Goal: Task Accomplishment & Management: Use online tool/utility

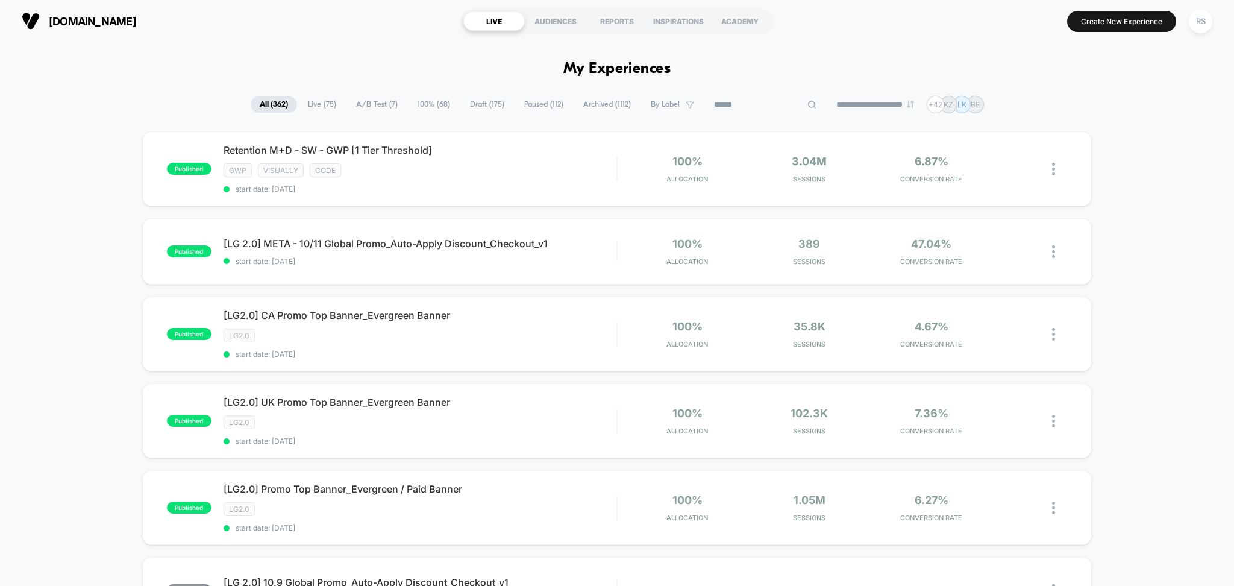
click at [749, 105] on input at bounding box center [765, 105] width 121 height 14
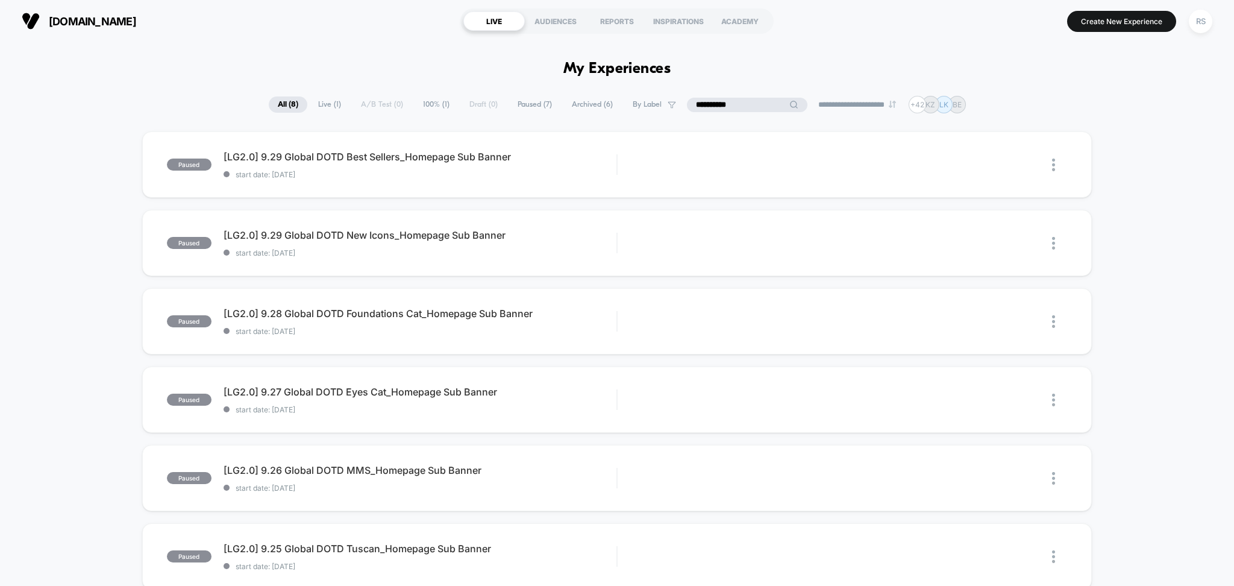
click at [274, 104] on span "All ( 8 )" at bounding box center [288, 104] width 39 height 16
click at [733, 104] on input "**********" at bounding box center [747, 105] width 60 height 14
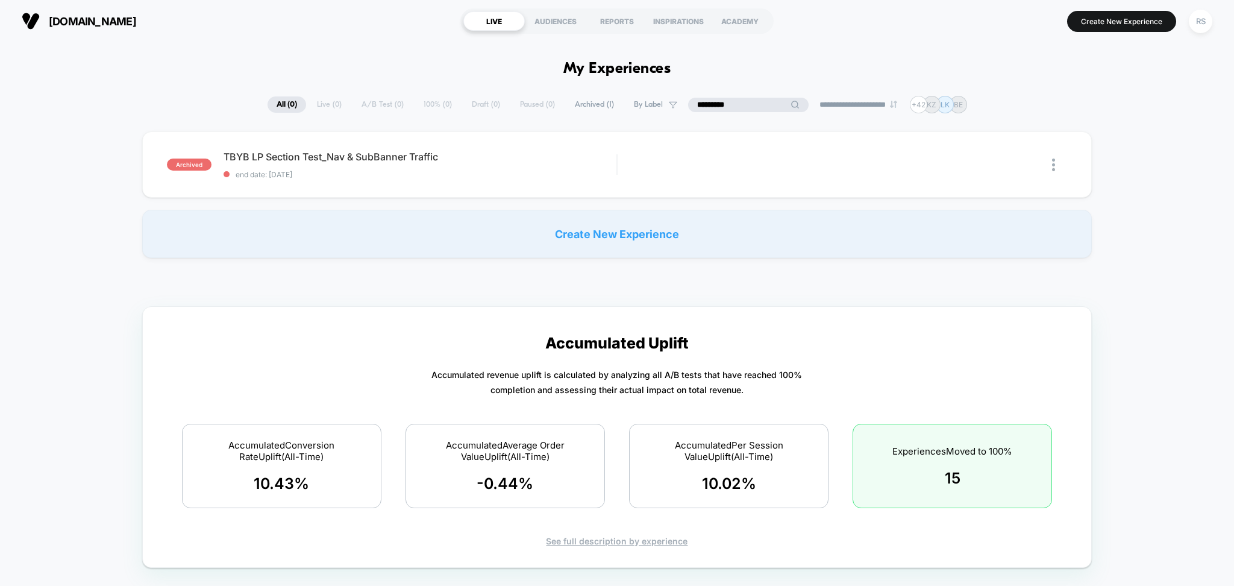
click at [726, 106] on input "*********" at bounding box center [748, 105] width 121 height 14
type input "*"
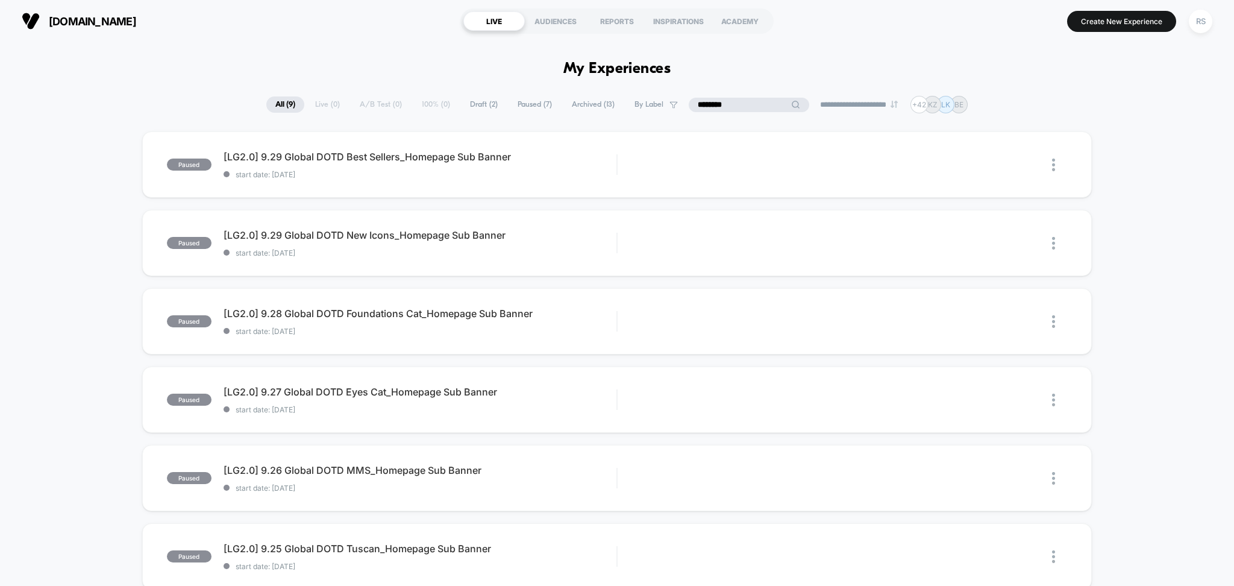
click at [728, 99] on input "********" at bounding box center [749, 105] width 121 height 14
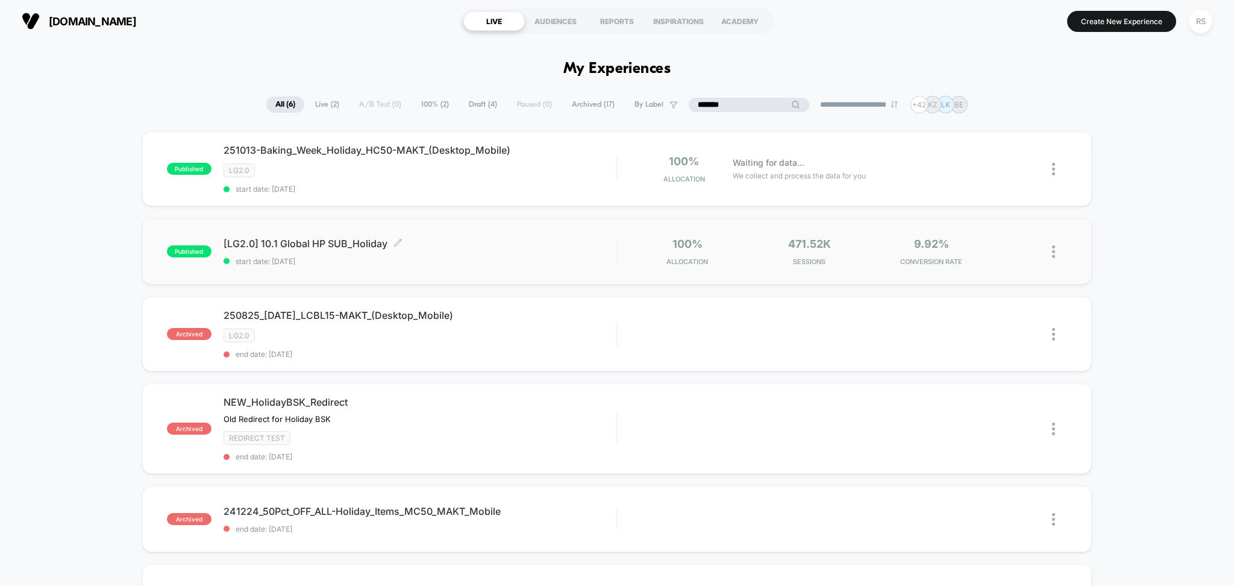
type input "*******"
click at [495, 249] on span "[LG2.0] 10.1 Global HP SUB_Holiday Click to edit experience details" at bounding box center [421, 243] width 394 height 12
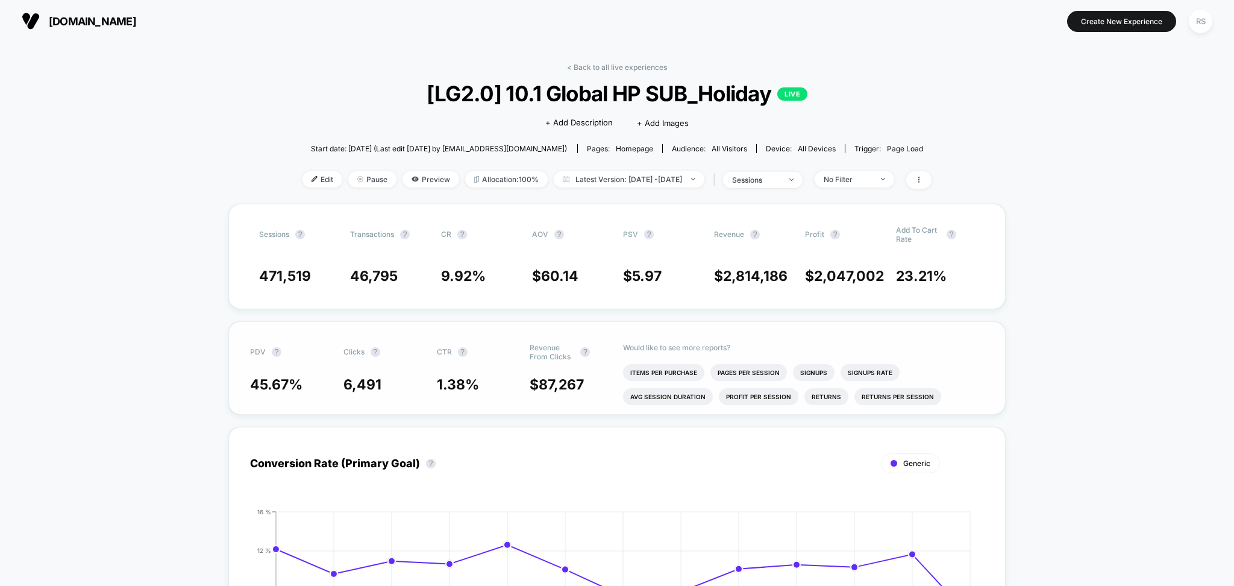
click at [459, 385] on span "1.38 %" at bounding box center [458, 384] width 42 height 17
copy span "1.38"
click at [374, 387] on span "6,491" at bounding box center [363, 384] width 38 height 17
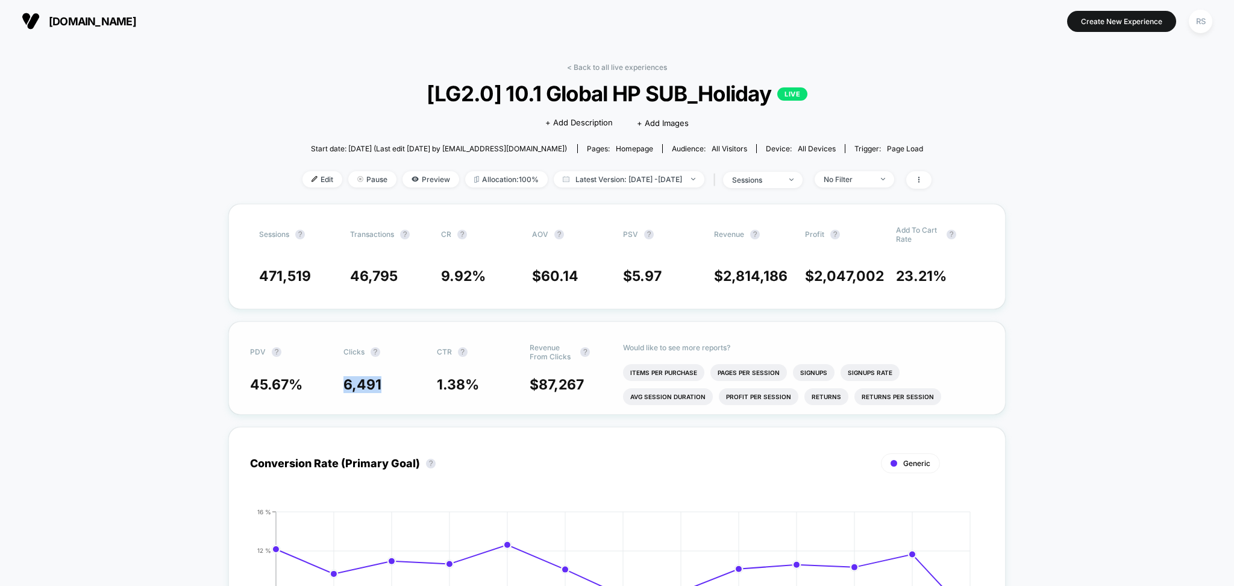
click at [374, 387] on span "6,491" at bounding box center [363, 384] width 38 height 17
copy span "6,491"
click at [462, 272] on span "9.92 %" at bounding box center [463, 276] width 45 height 17
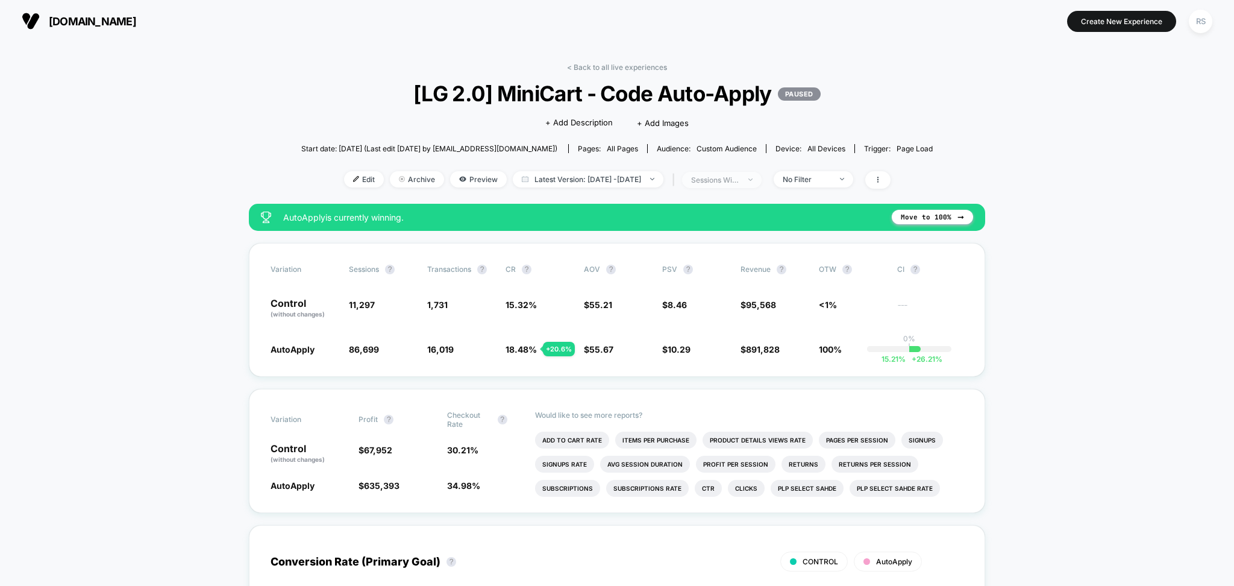
click at [758, 180] on span "sessions with impression" at bounding box center [722, 180] width 80 height 16
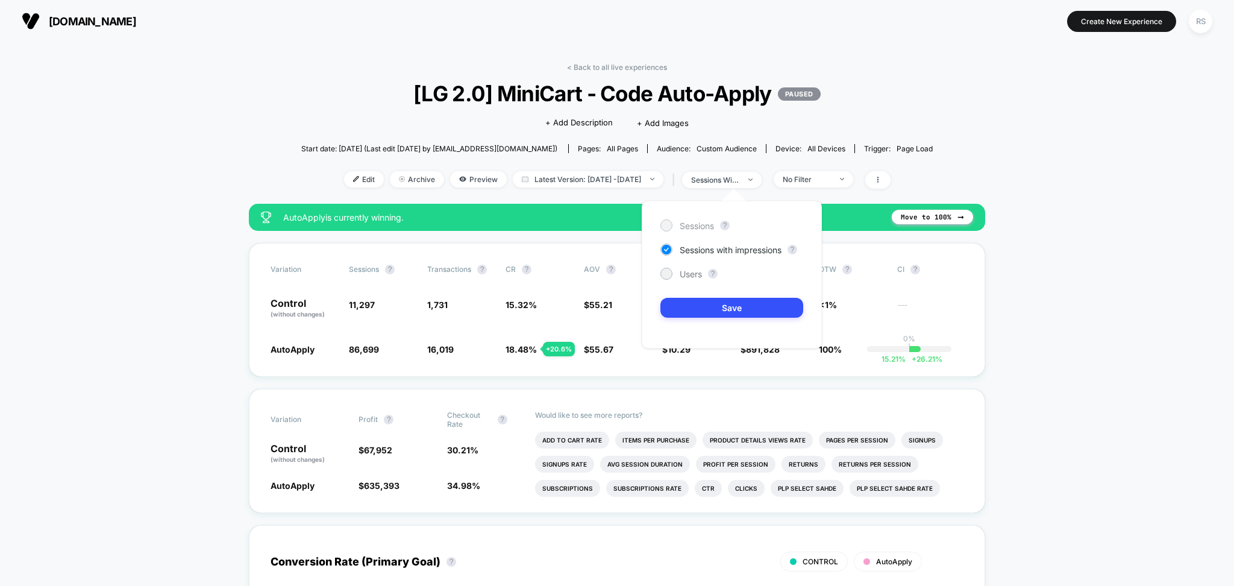
click at [701, 221] on span "Sessions" at bounding box center [697, 226] width 34 height 10
click at [751, 310] on button "Save" at bounding box center [732, 308] width 143 height 20
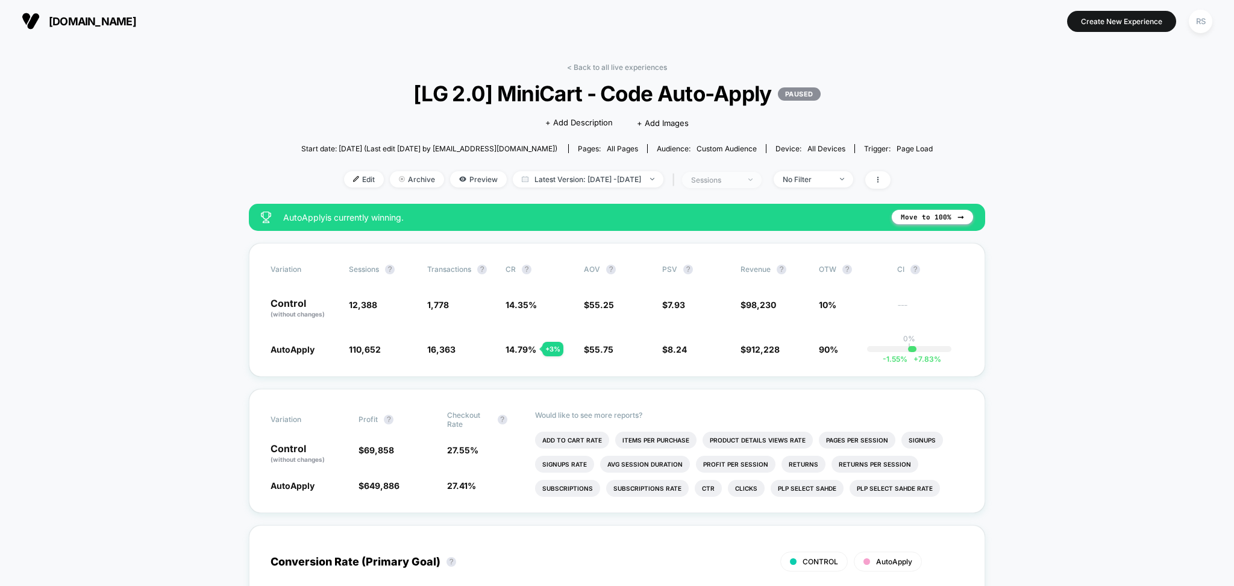
click at [740, 177] on div "sessions" at bounding box center [715, 179] width 48 height 9
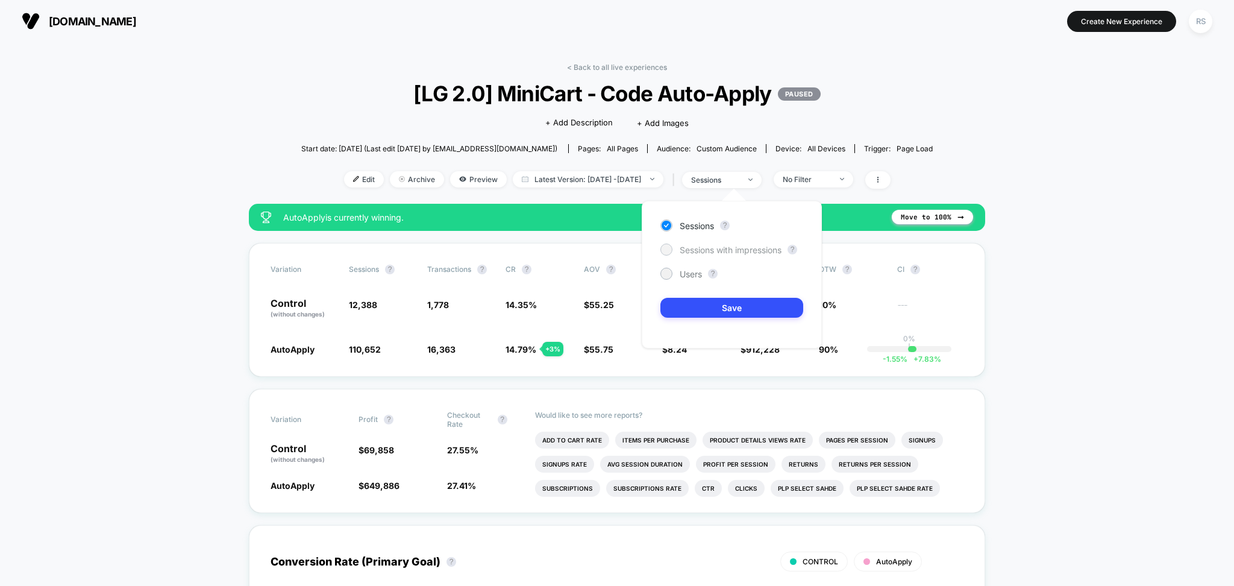
click at [733, 252] on span "Sessions with impressions" at bounding box center [731, 250] width 102 height 10
click at [687, 249] on span "Sessions with impressions" at bounding box center [731, 250] width 102 height 10
click at [702, 304] on button "Save" at bounding box center [732, 308] width 143 height 20
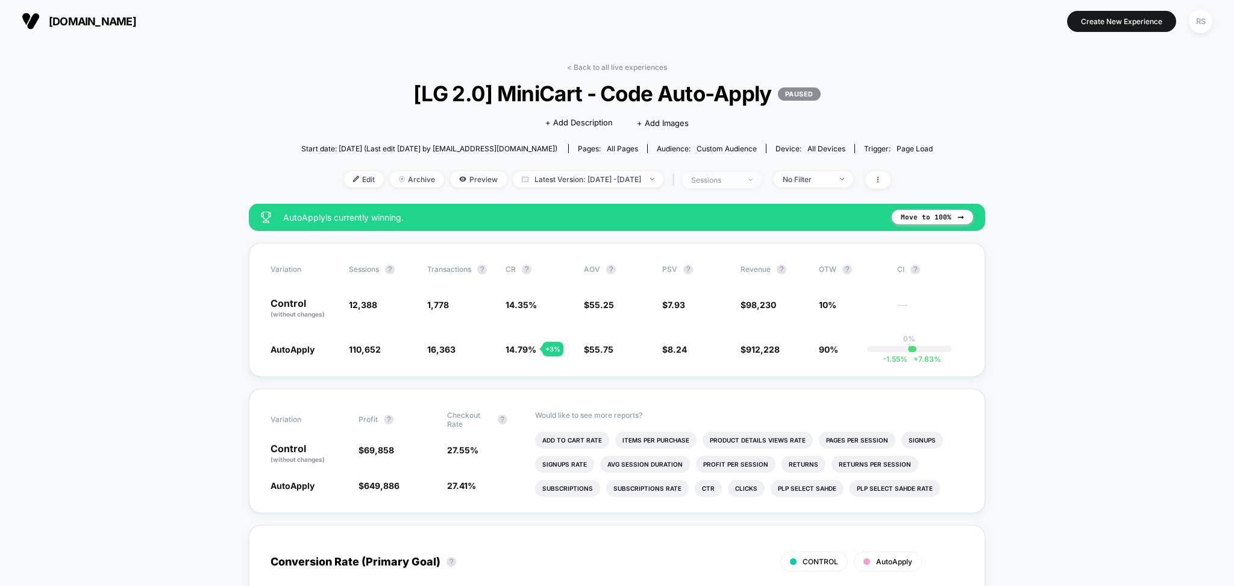
click at [721, 181] on div "sessions" at bounding box center [715, 179] width 48 height 9
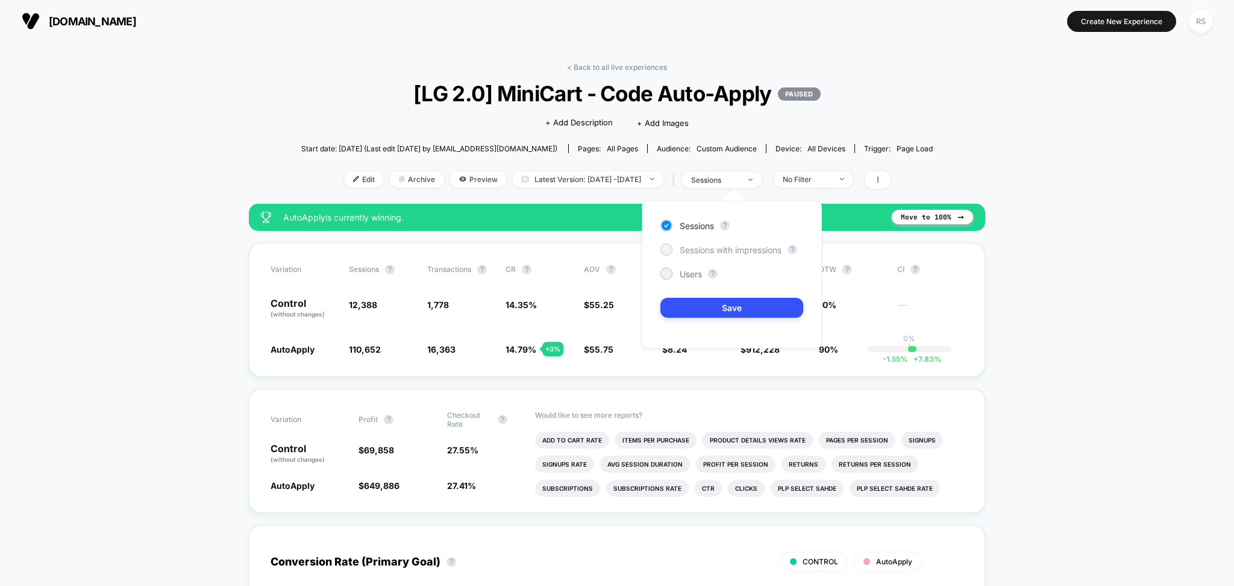
click at [727, 247] on span "Sessions with impressions" at bounding box center [731, 250] width 102 height 10
click at [727, 315] on button "Save" at bounding box center [732, 308] width 143 height 20
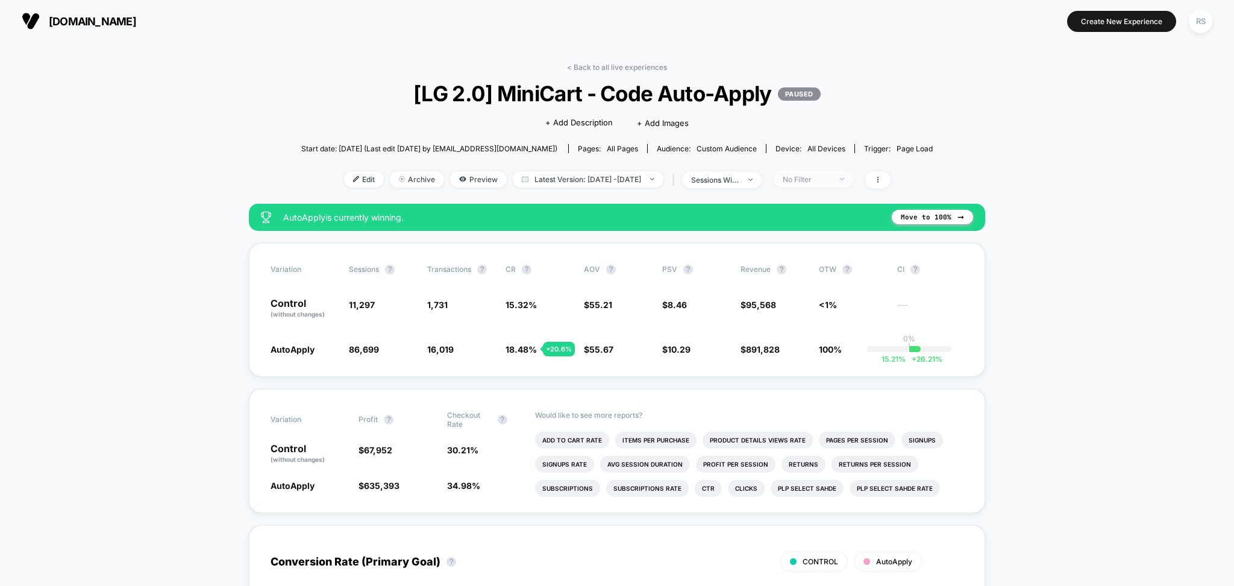
click at [830, 177] on div "No Filter" at bounding box center [807, 179] width 48 height 9
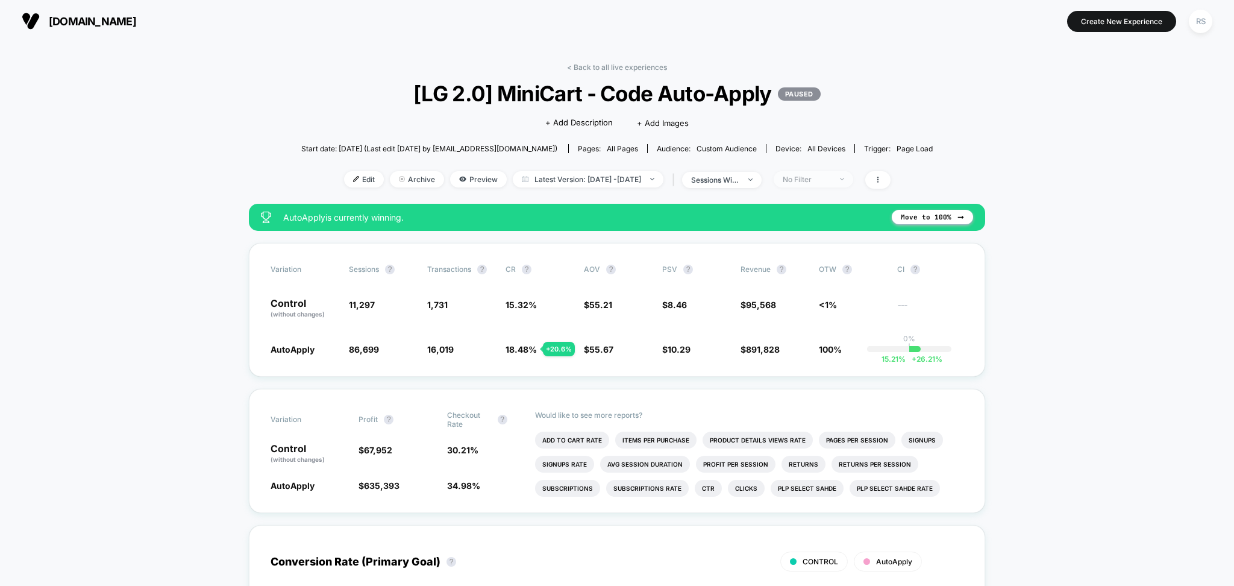
click at [831, 181] on div "No Filter" at bounding box center [807, 179] width 48 height 9
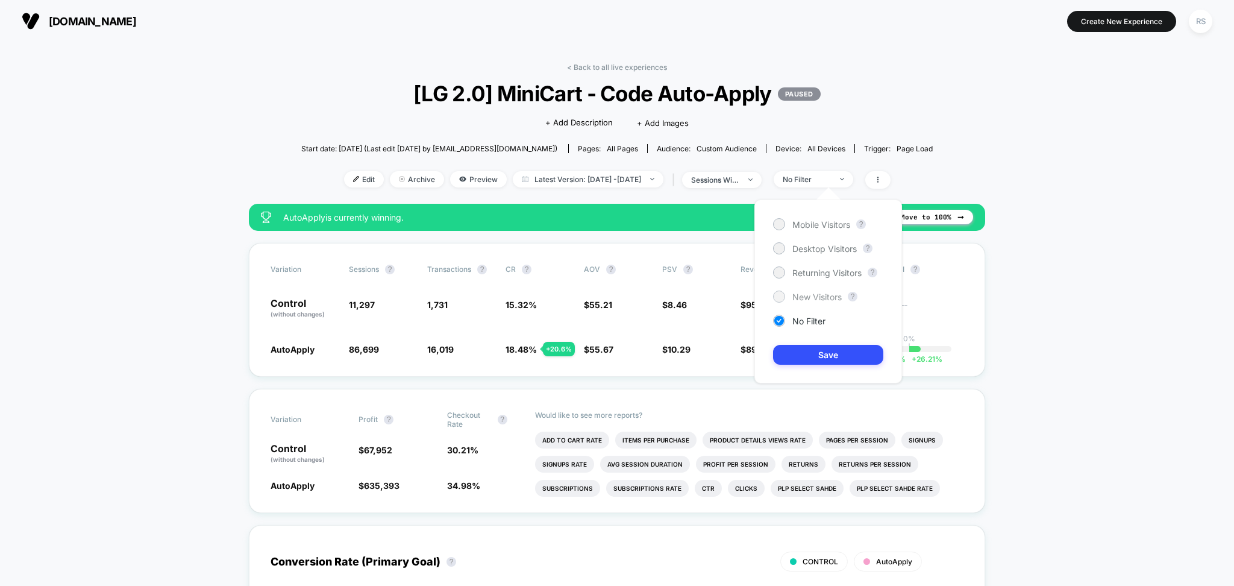
click at [820, 295] on span "New Visitors" at bounding box center [817, 297] width 49 height 10
click at [849, 347] on button "Save" at bounding box center [828, 355] width 110 height 20
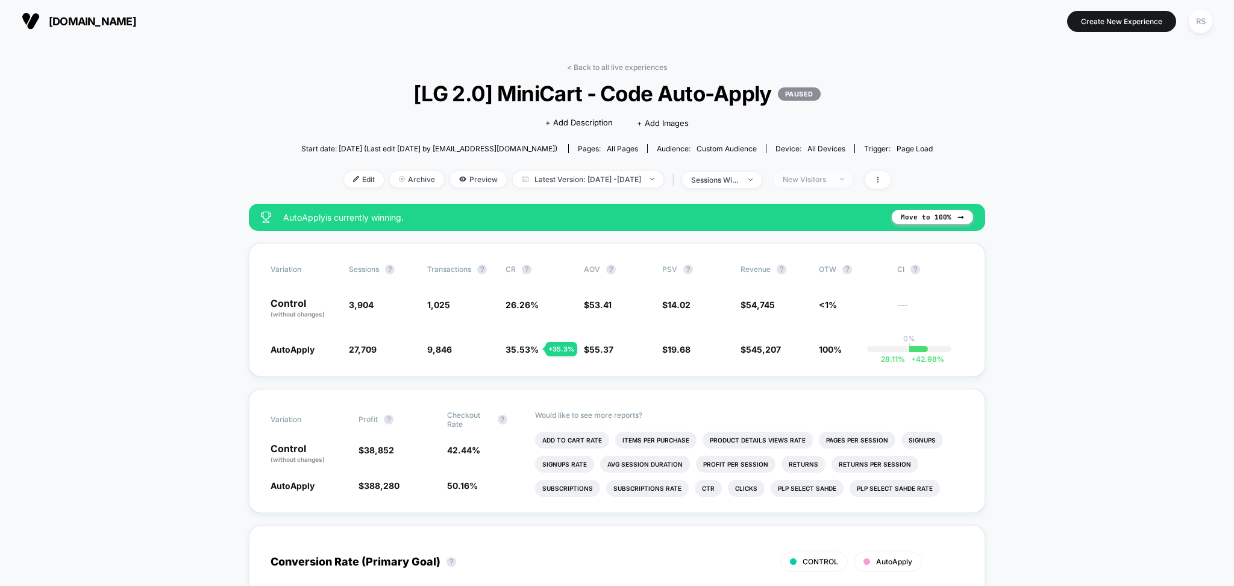
click at [831, 183] on div "New Visitors" at bounding box center [807, 179] width 48 height 9
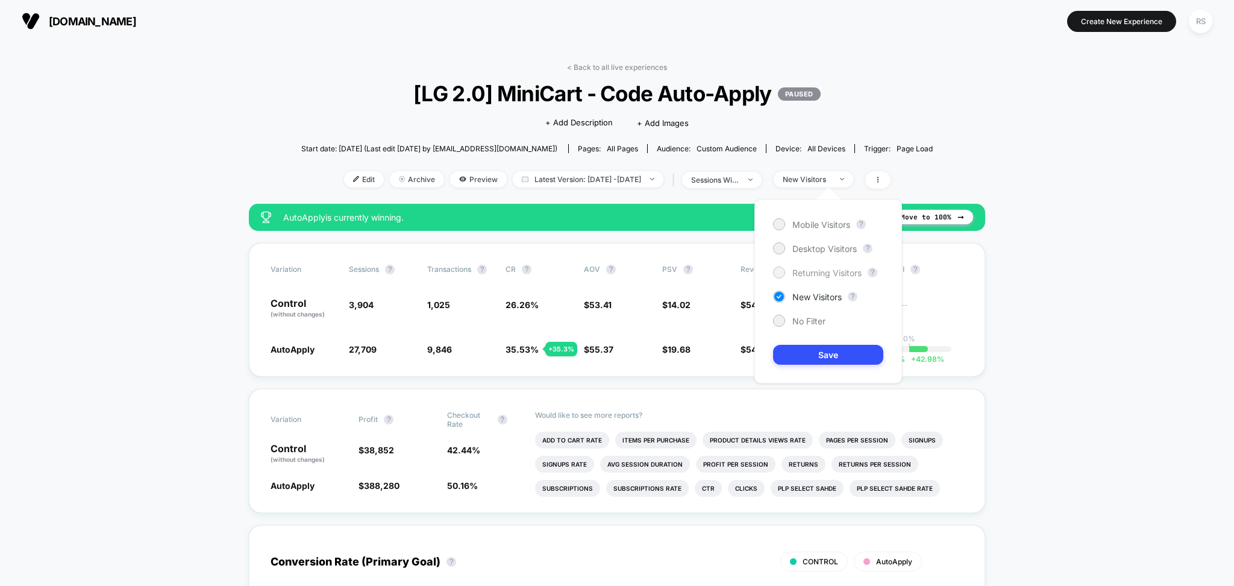
click at [844, 274] on span "Returning Visitors" at bounding box center [827, 273] width 69 height 10
click at [844, 356] on button "Save" at bounding box center [828, 355] width 110 height 20
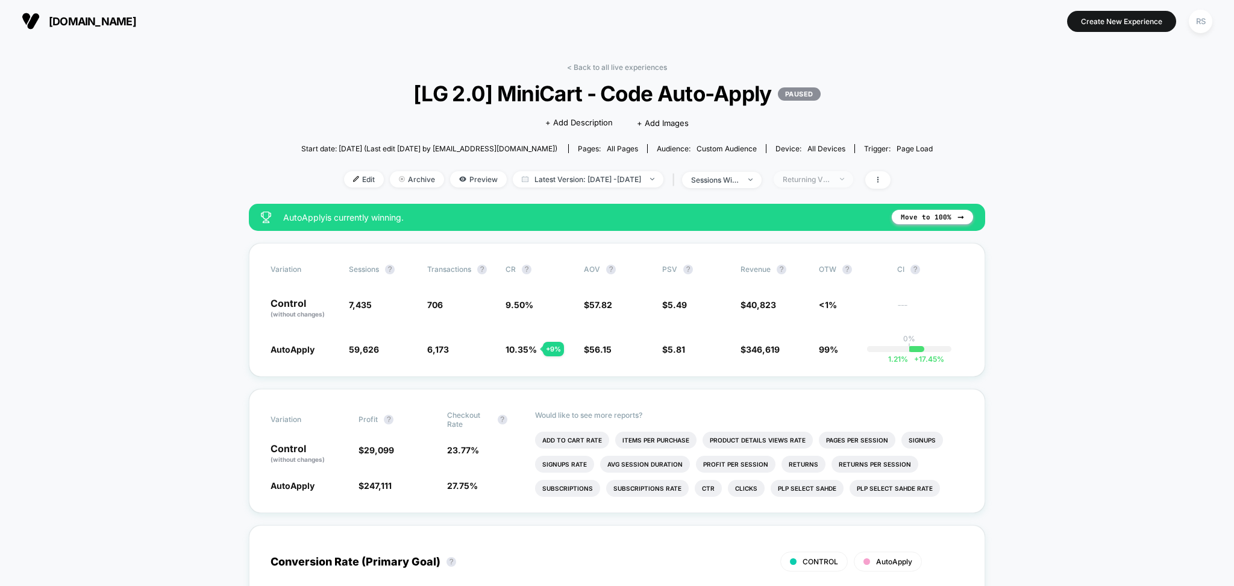
click at [831, 178] on div "Returning Visitors" at bounding box center [807, 179] width 48 height 9
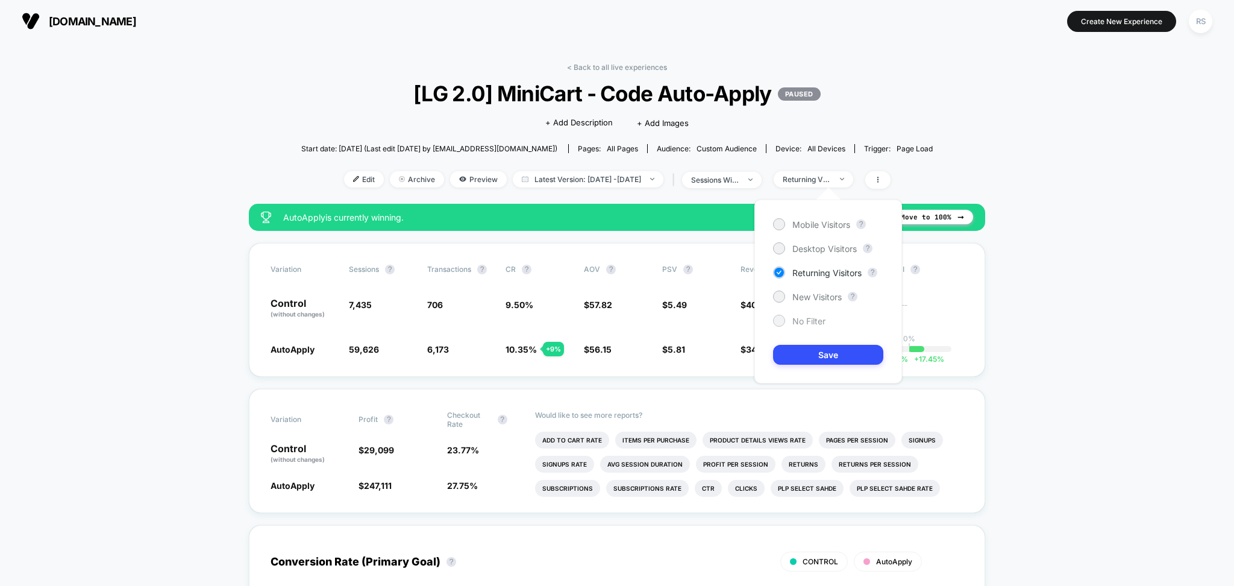
click at [818, 324] on span "No Filter" at bounding box center [809, 321] width 33 height 10
click at [825, 351] on button "Save" at bounding box center [828, 355] width 110 height 20
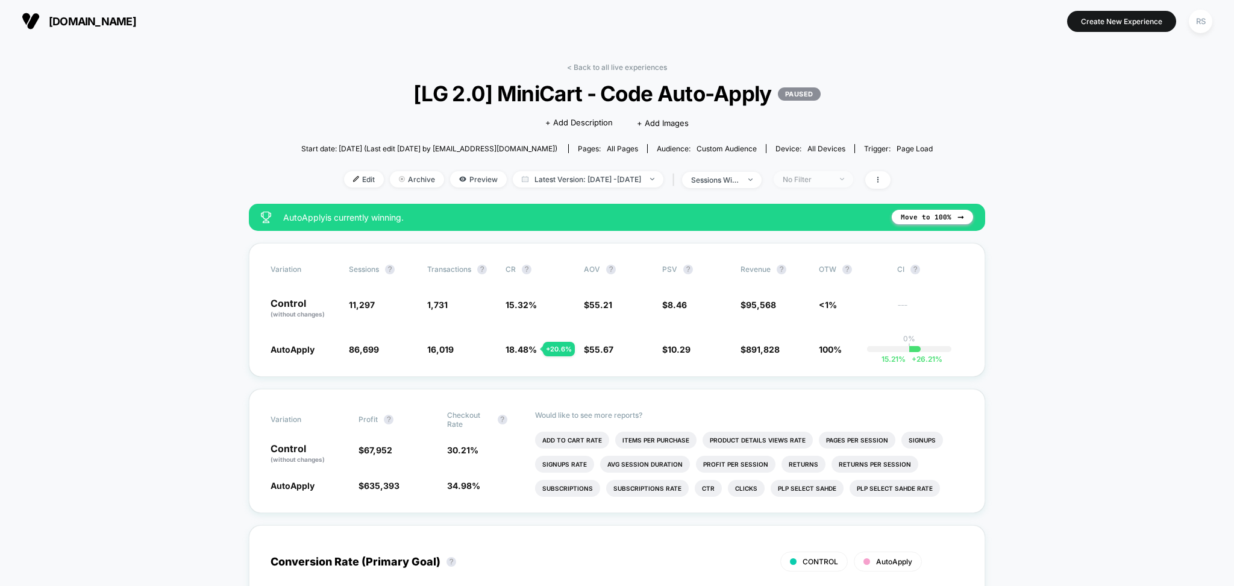
click at [826, 175] on div "No Filter" at bounding box center [807, 179] width 48 height 9
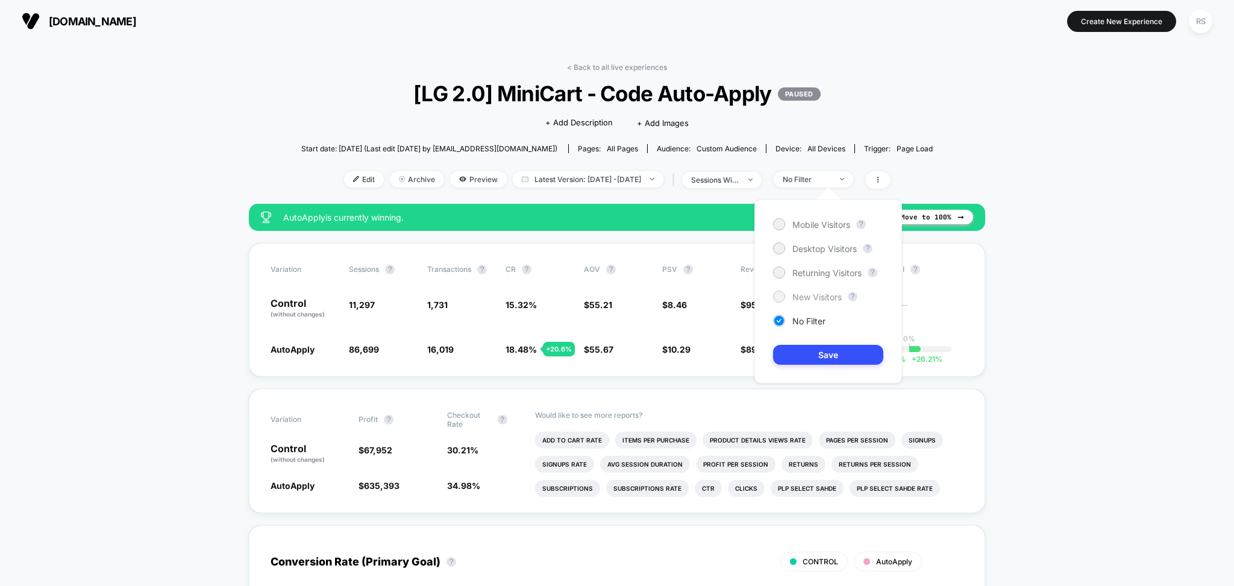
click at [833, 297] on span "New Visitors" at bounding box center [817, 297] width 49 height 10
click at [834, 346] on button "Save" at bounding box center [828, 355] width 110 height 20
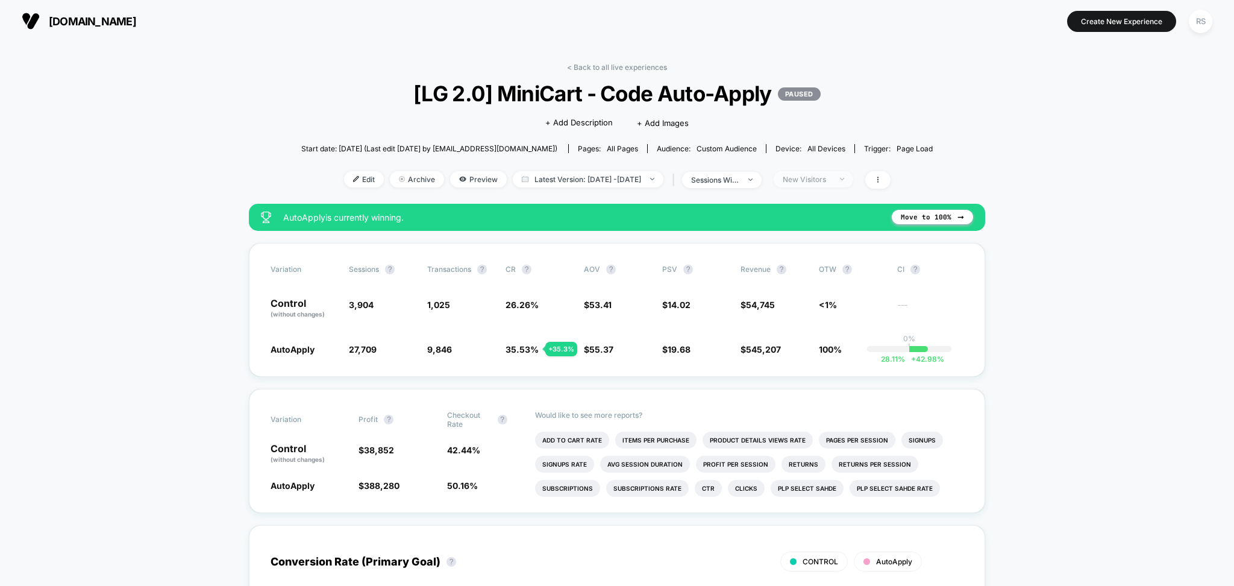
click at [831, 178] on div "New Visitors" at bounding box center [807, 179] width 48 height 9
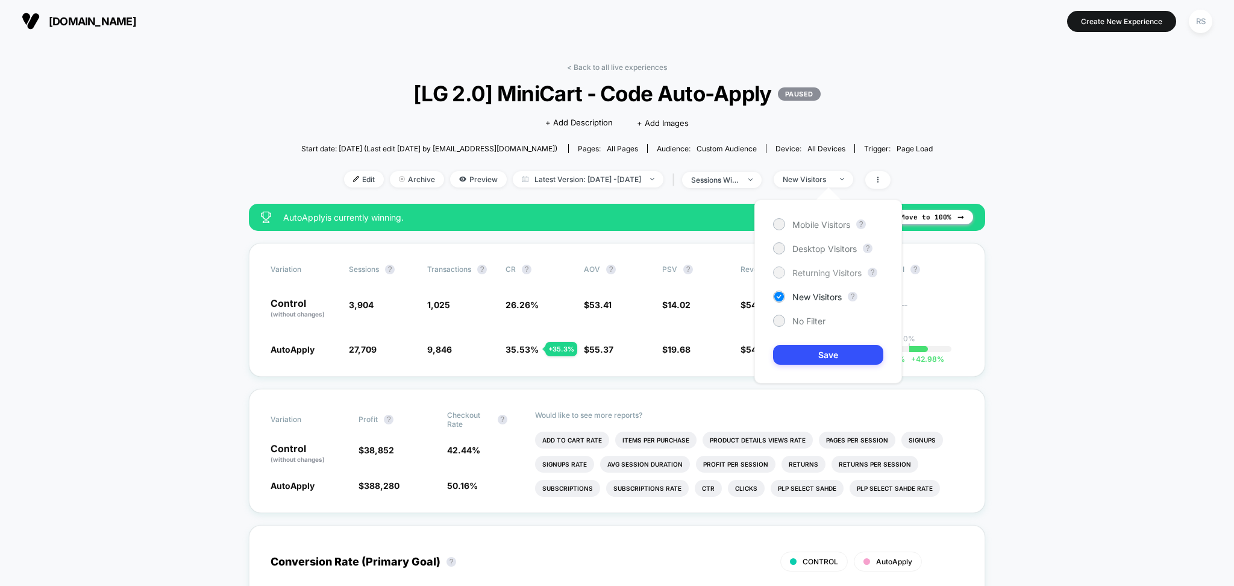
click at [833, 268] on span "Returning Visitors" at bounding box center [827, 273] width 69 height 10
click at [833, 351] on button "Save" at bounding box center [828, 355] width 110 height 20
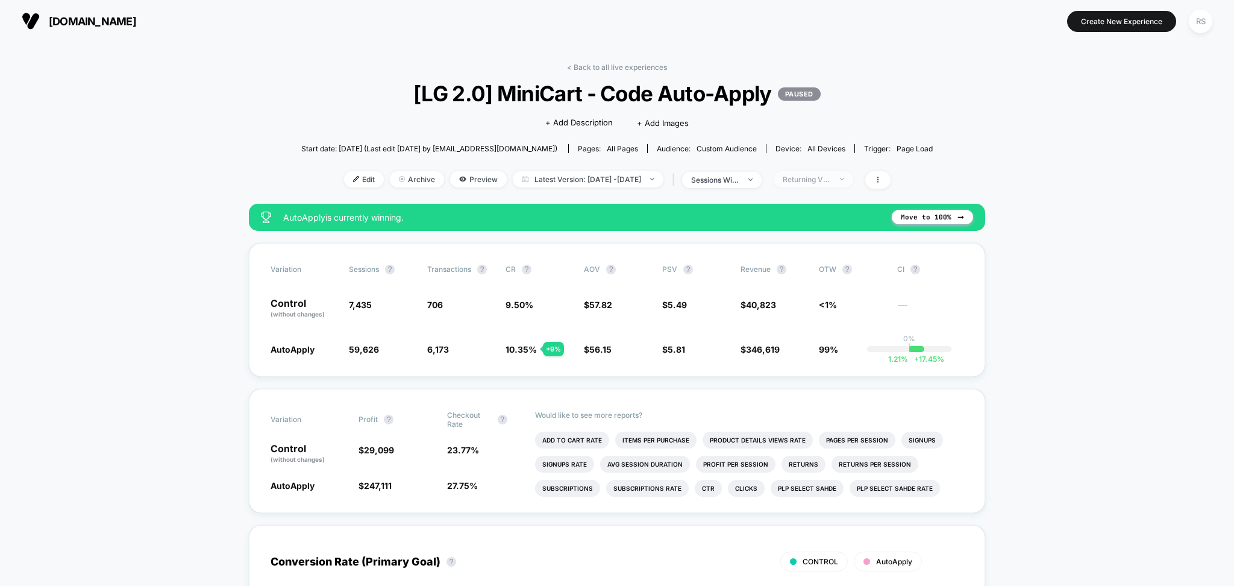
click at [853, 177] on span "Returning Visitors" at bounding box center [814, 179] width 80 height 16
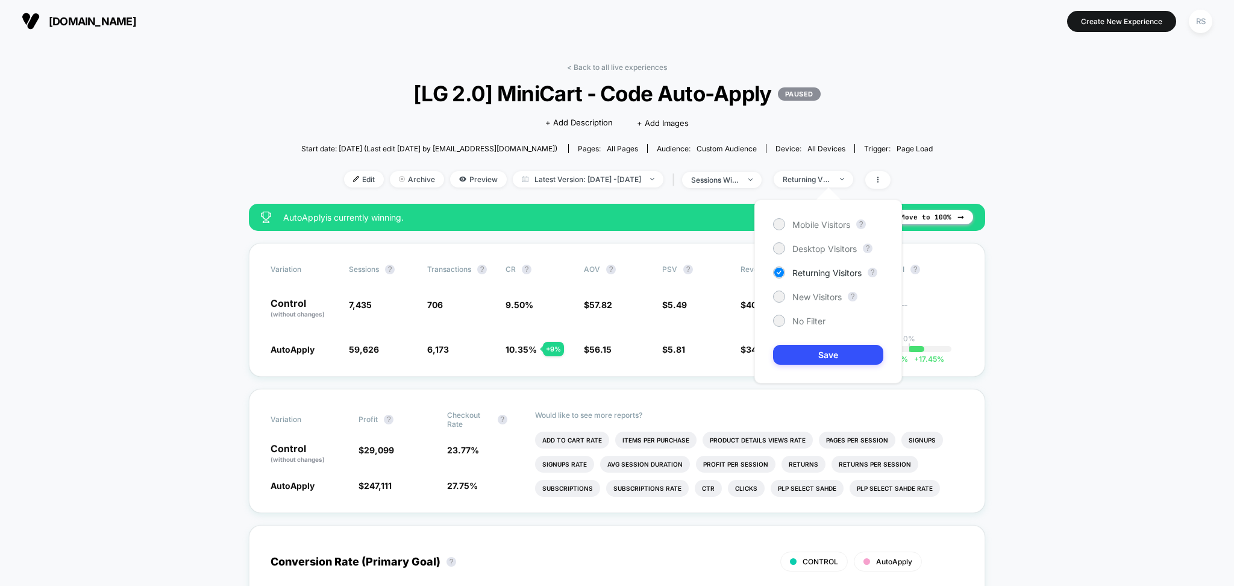
click at [820, 303] on div "Mobile Visitors ? Desktop Visitors ? Returning Visitors ? New Visitors ? No Fil…" at bounding box center [829, 291] width 148 height 184
click at [830, 301] on span "New Visitors" at bounding box center [817, 297] width 49 height 10
click at [842, 353] on button "Save" at bounding box center [828, 355] width 110 height 20
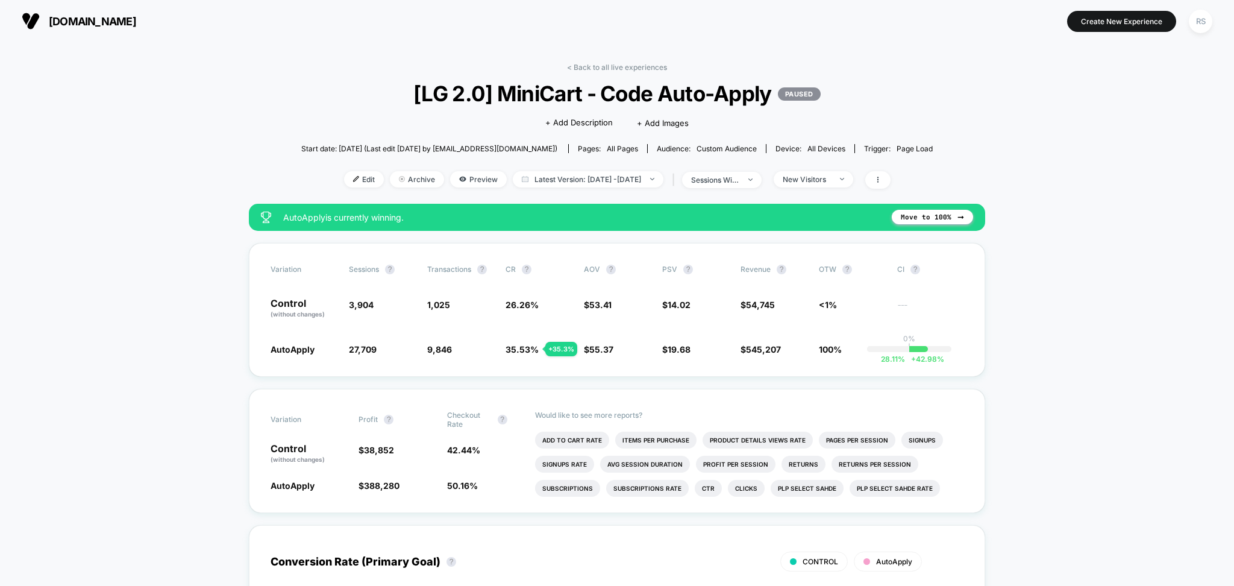
click at [828, 168] on div "< Back to all live experiences [LG 2.0] MiniCart - Code Auto-Apply PAUSED Click…" at bounding box center [617, 133] width 632 height 141
click at [830, 175] on div "New Visitors" at bounding box center [807, 179] width 48 height 9
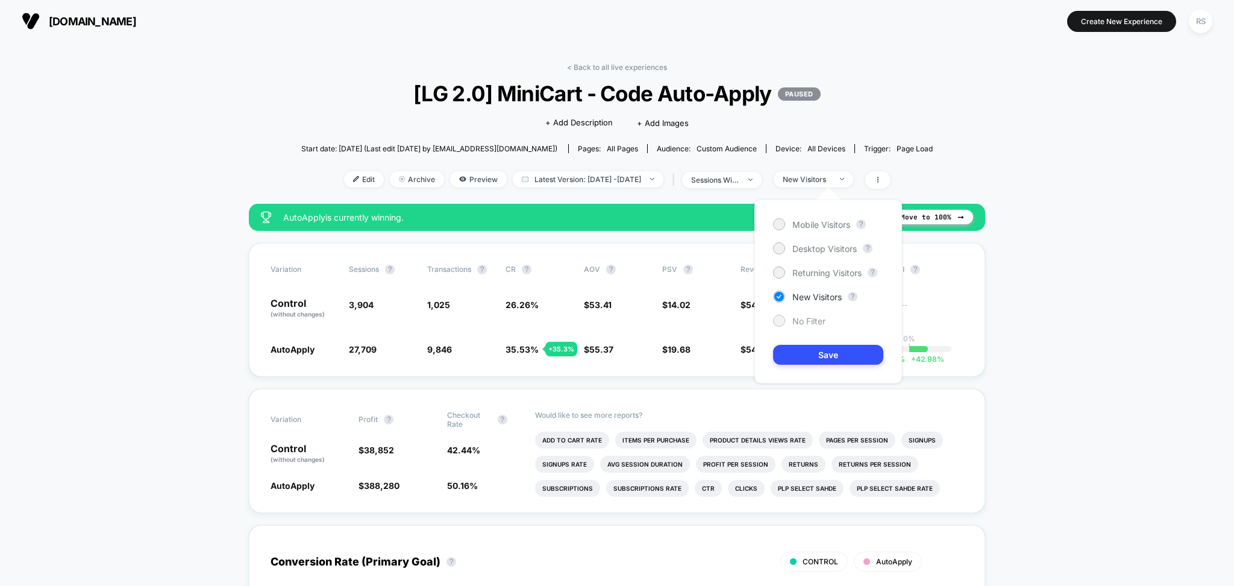
click at [808, 318] on span "No Filter" at bounding box center [809, 321] width 33 height 10
click at [811, 343] on div "Mobile Visitors ? Desktop Visitors ? Returning Visitors ? New Visitors ? No Fil…" at bounding box center [829, 291] width 148 height 184
click at [813, 354] on button "Save" at bounding box center [828, 355] width 110 height 20
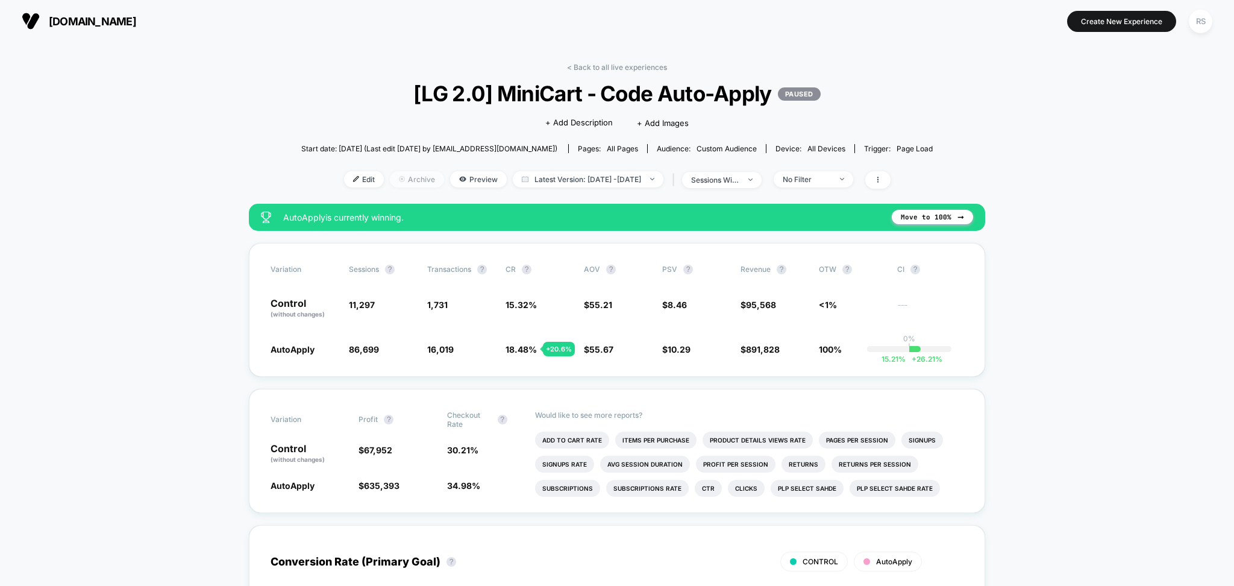
click at [412, 180] on span "Archive" at bounding box center [417, 179] width 54 height 16
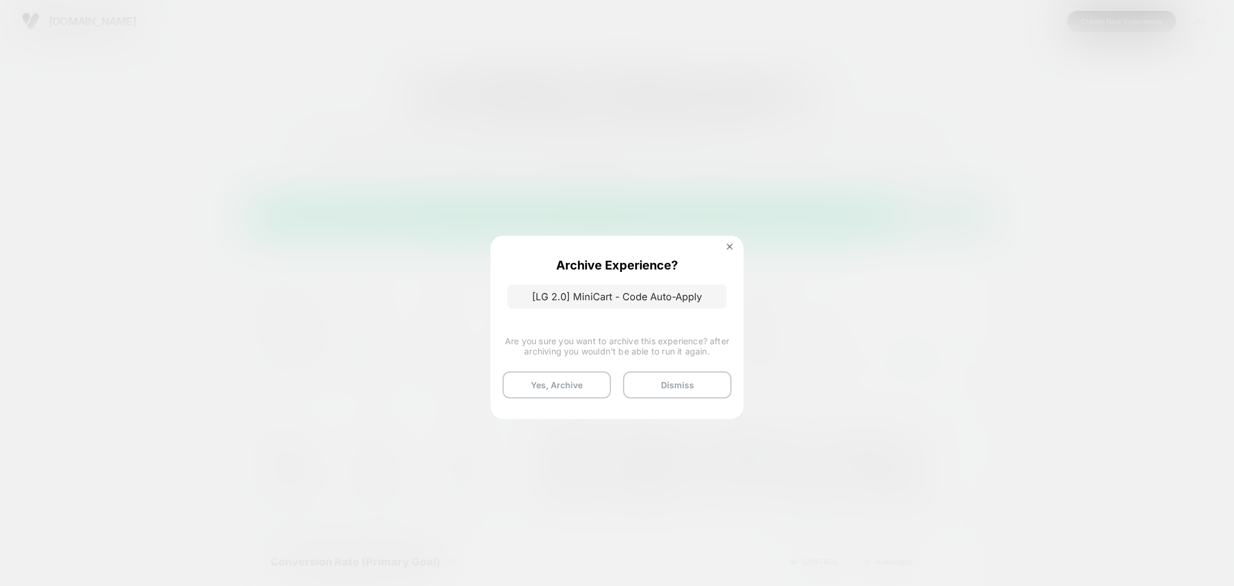
click at [817, 167] on div at bounding box center [617, 293] width 1234 height 586
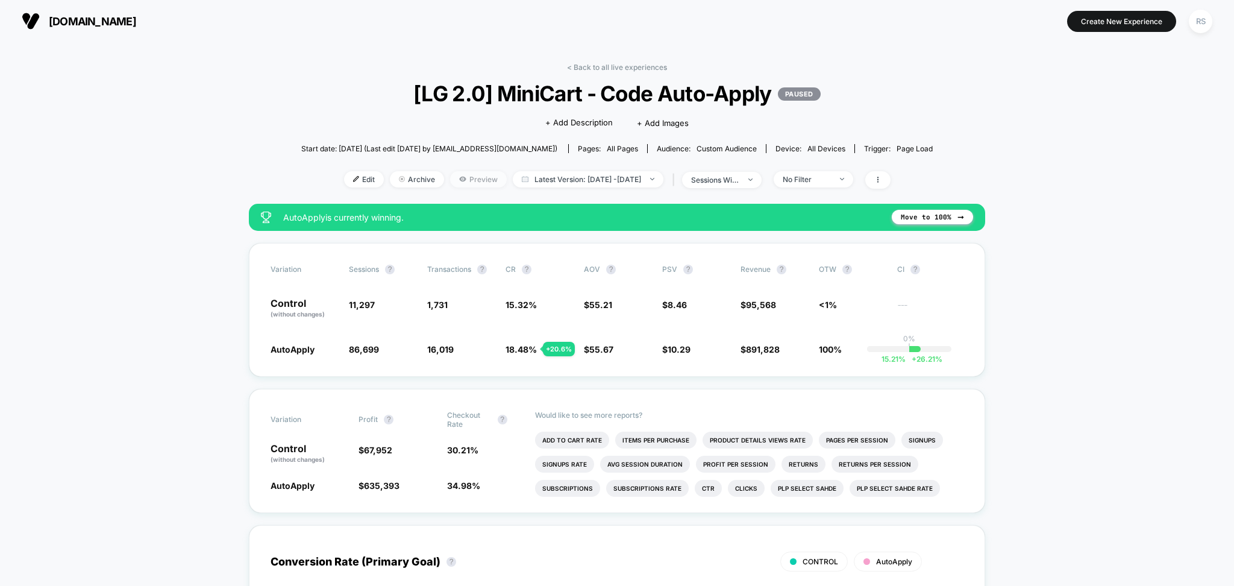
click at [480, 179] on span "Preview" at bounding box center [478, 179] width 57 height 16
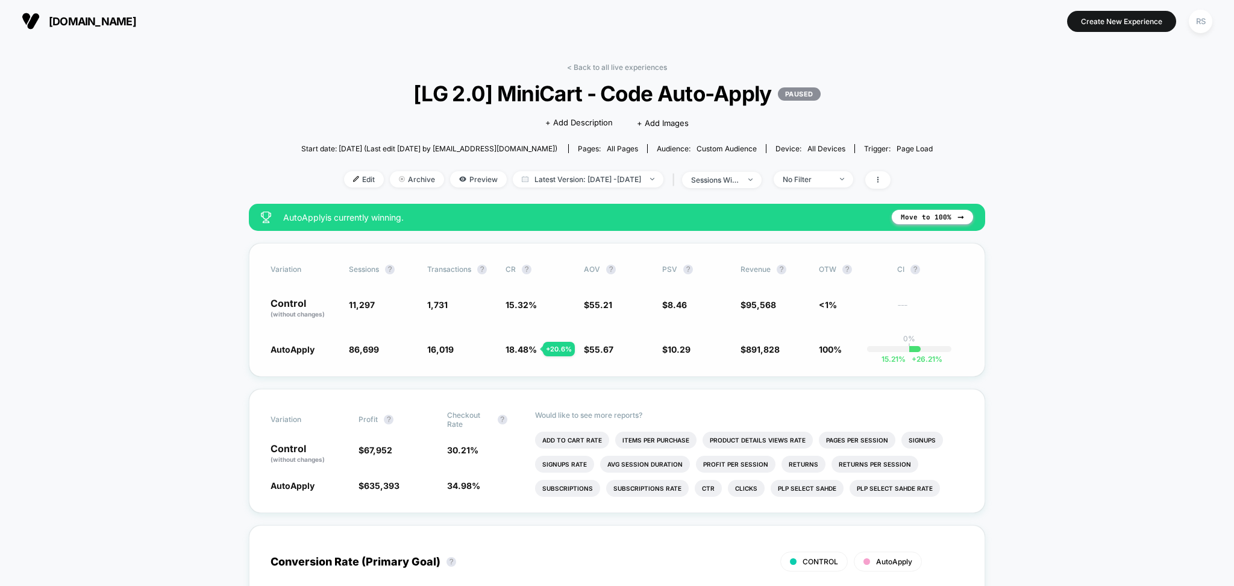
click at [360, 301] on span "11,297" at bounding box center [362, 305] width 26 height 10
copy span "11,297"
click at [365, 353] on span "86,699" at bounding box center [364, 349] width 30 height 10
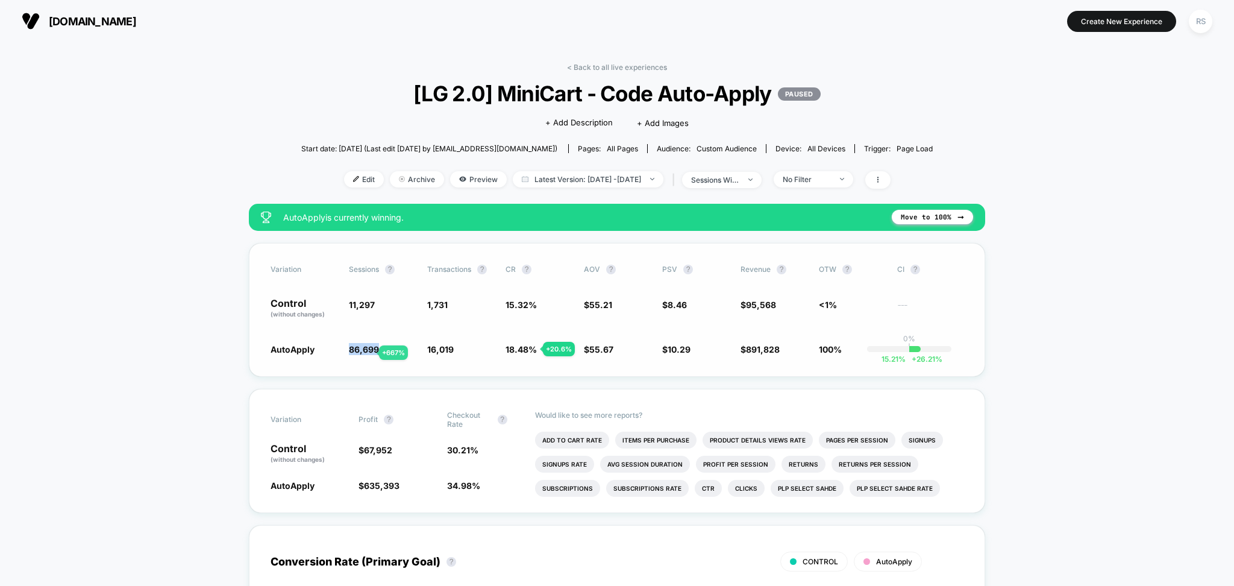
click at [365, 353] on span "86,699" at bounding box center [364, 349] width 30 height 10
copy span "86,699"
click at [605, 68] on link "< Back to all live experiences" at bounding box center [617, 67] width 100 height 9
